Goal: Task Accomplishment & Management: Complete application form

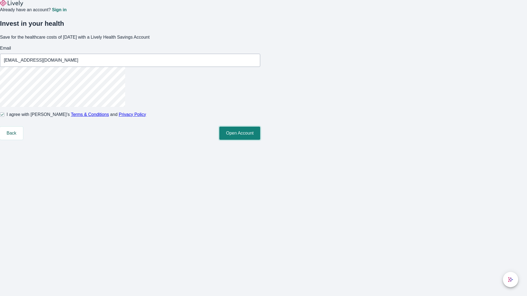
click at [260, 140] on button "Open Account" at bounding box center [239, 133] width 41 height 13
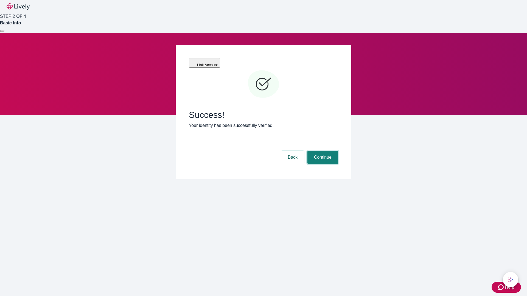
click at [322, 151] on button "Continue" at bounding box center [322, 157] width 31 height 13
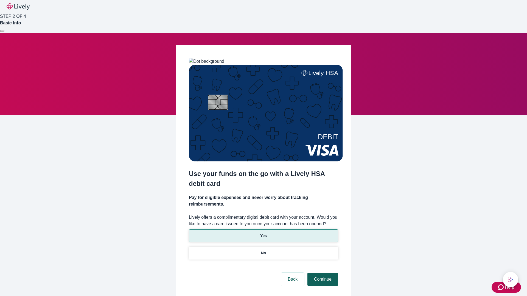
click at [263, 251] on p "No" at bounding box center [263, 254] width 5 height 6
click at [322, 273] on button "Continue" at bounding box center [322, 279] width 31 height 13
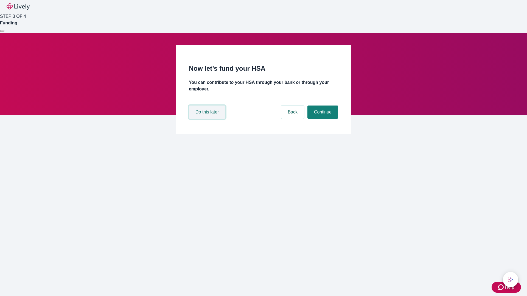
click at [208, 119] on button "Do this later" at bounding box center [207, 112] width 37 height 13
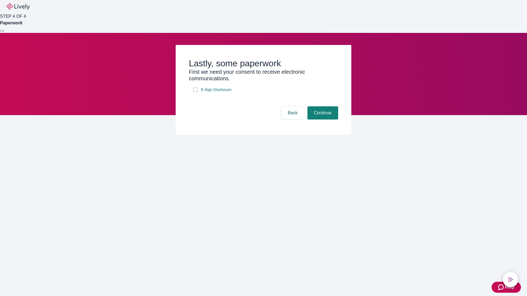
click at [195, 92] on input "E-Sign Disclosure" at bounding box center [195, 90] width 4 height 4
checkbox input "true"
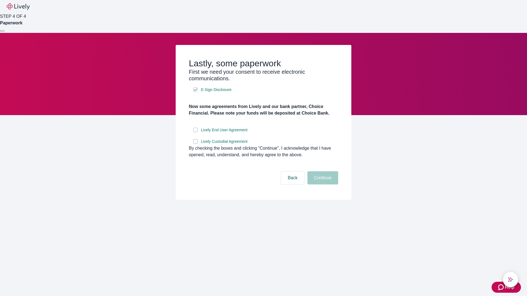
click at [195, 132] on input "Lively End User Agreement" at bounding box center [195, 130] width 4 height 4
checkbox input "true"
click at [195, 144] on input "Lively Custodial Agreement" at bounding box center [195, 141] width 4 height 4
checkbox input "true"
click at [322, 185] on button "Continue" at bounding box center [322, 178] width 31 height 13
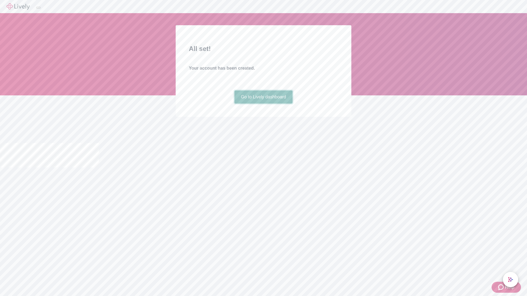
click at [263, 104] on link "Go to Lively dashboard" at bounding box center [263, 97] width 58 height 13
